Goal: Information Seeking & Learning: Find specific page/section

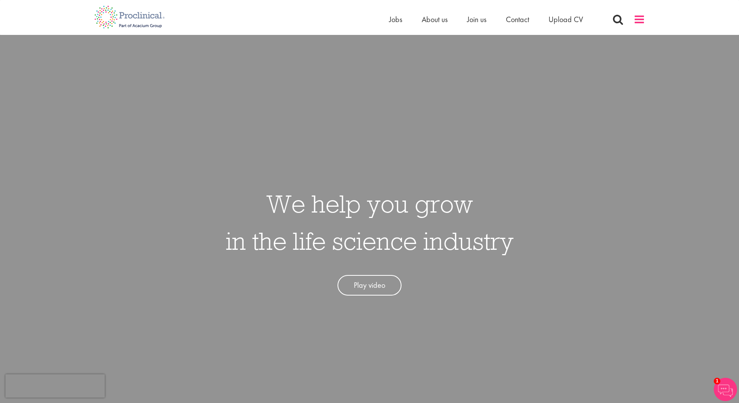
click at [639, 18] on span at bounding box center [640, 20] width 12 height 12
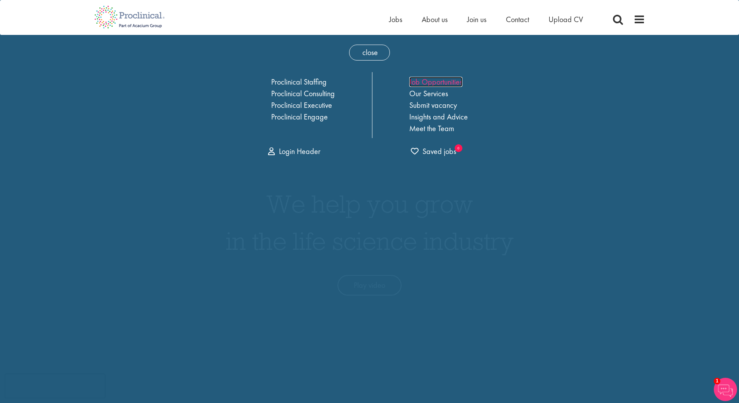
click at [435, 81] on link "Job Opportunities" at bounding box center [435, 82] width 53 height 10
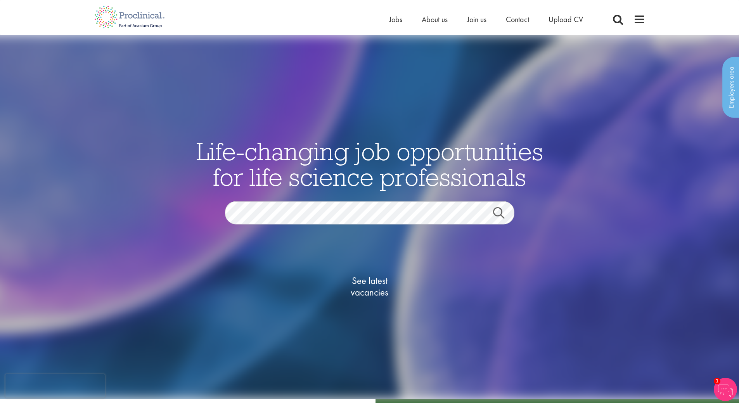
click at [500, 215] on link "Search" at bounding box center [503, 215] width 33 height 16
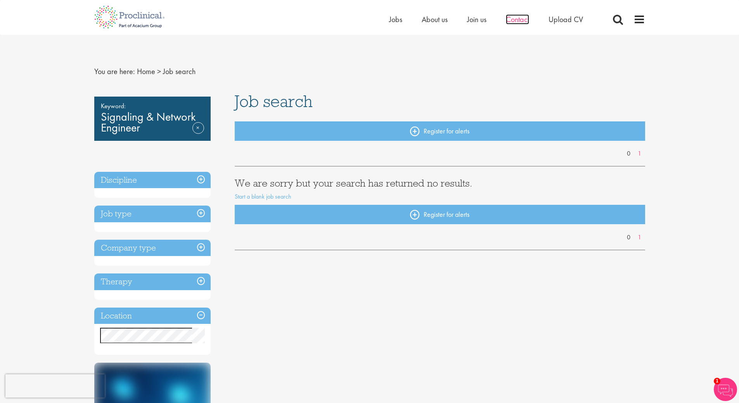
click at [526, 19] on span "Contact" at bounding box center [517, 19] width 23 height 10
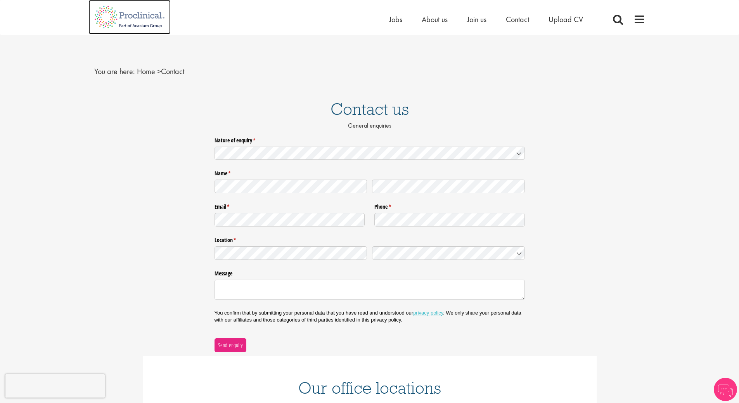
click at [145, 14] on img at bounding box center [129, 17] width 82 height 34
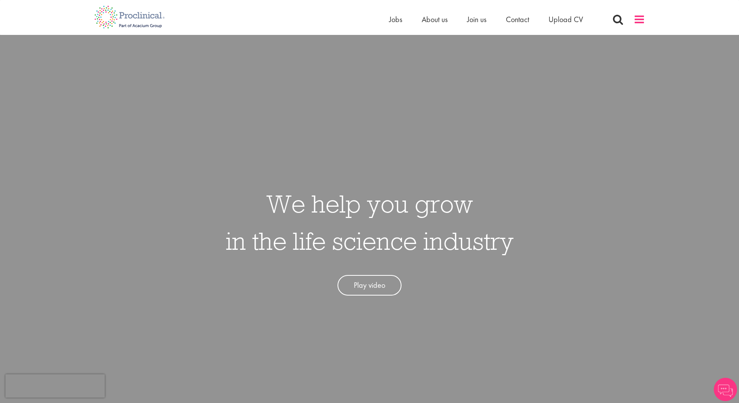
click at [639, 17] on span at bounding box center [640, 20] width 12 height 12
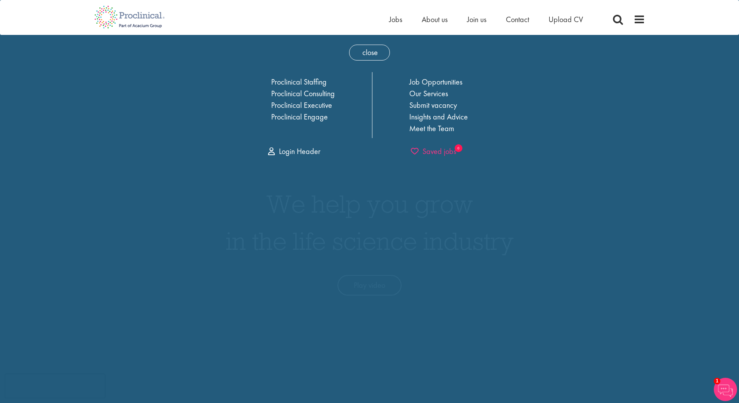
click at [442, 153] on span "Saved jobs" at bounding box center [433, 151] width 45 height 10
click at [637, 19] on span at bounding box center [640, 20] width 12 height 12
click at [148, 16] on img at bounding box center [129, 17] width 82 height 34
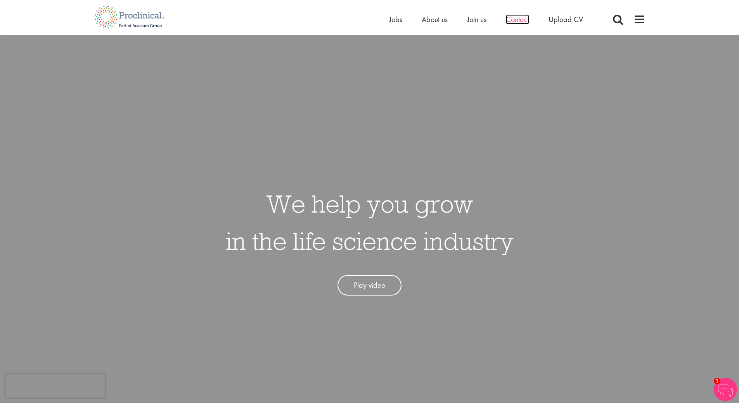
click at [516, 19] on span "Contact" at bounding box center [517, 19] width 23 height 10
